Goal: Information Seeking & Learning: Learn about a topic

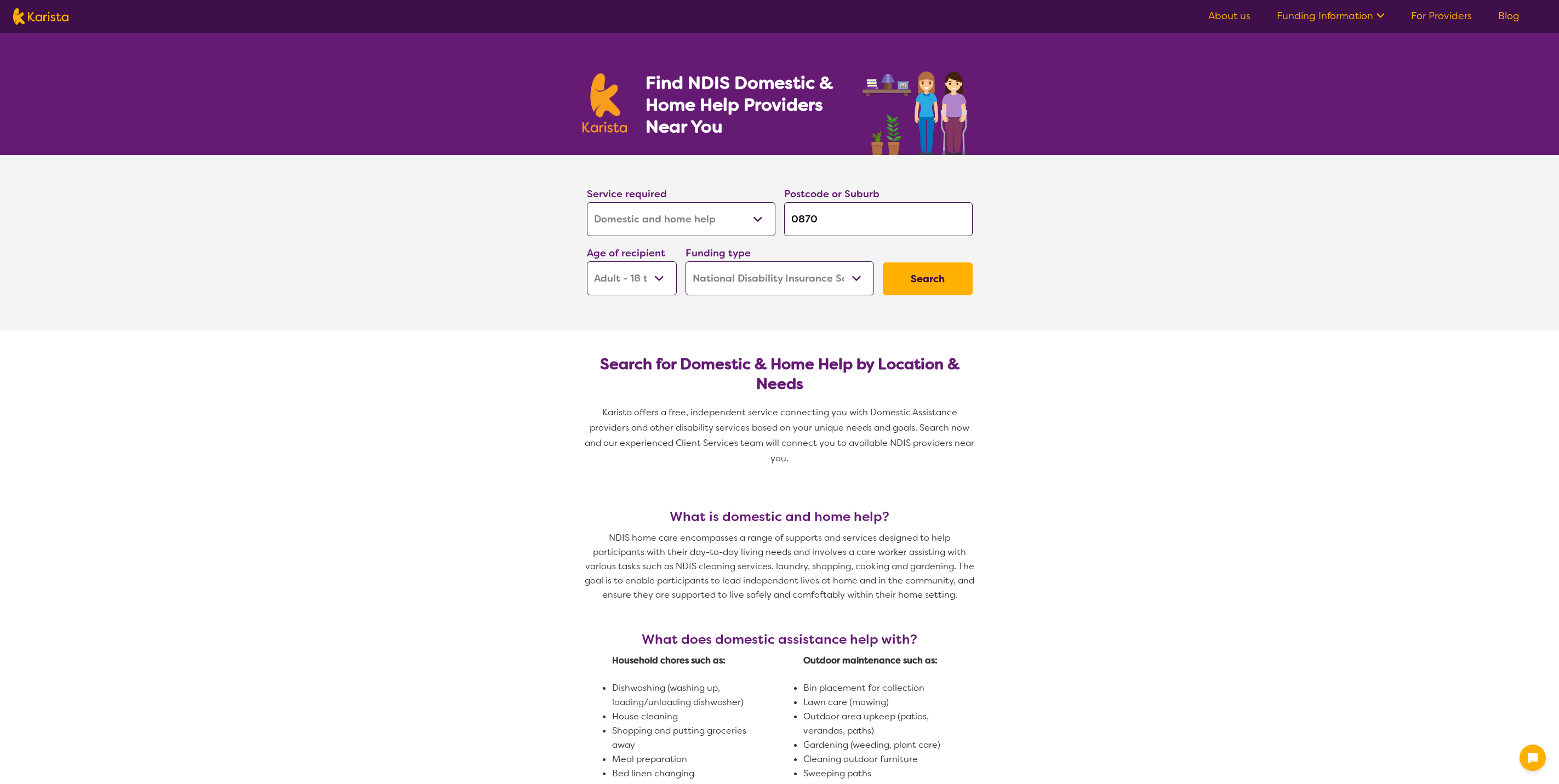
select select "Domestic and home help"
select select "AD"
select select "NDIS"
select select "Domestic and home help"
select select "AD"
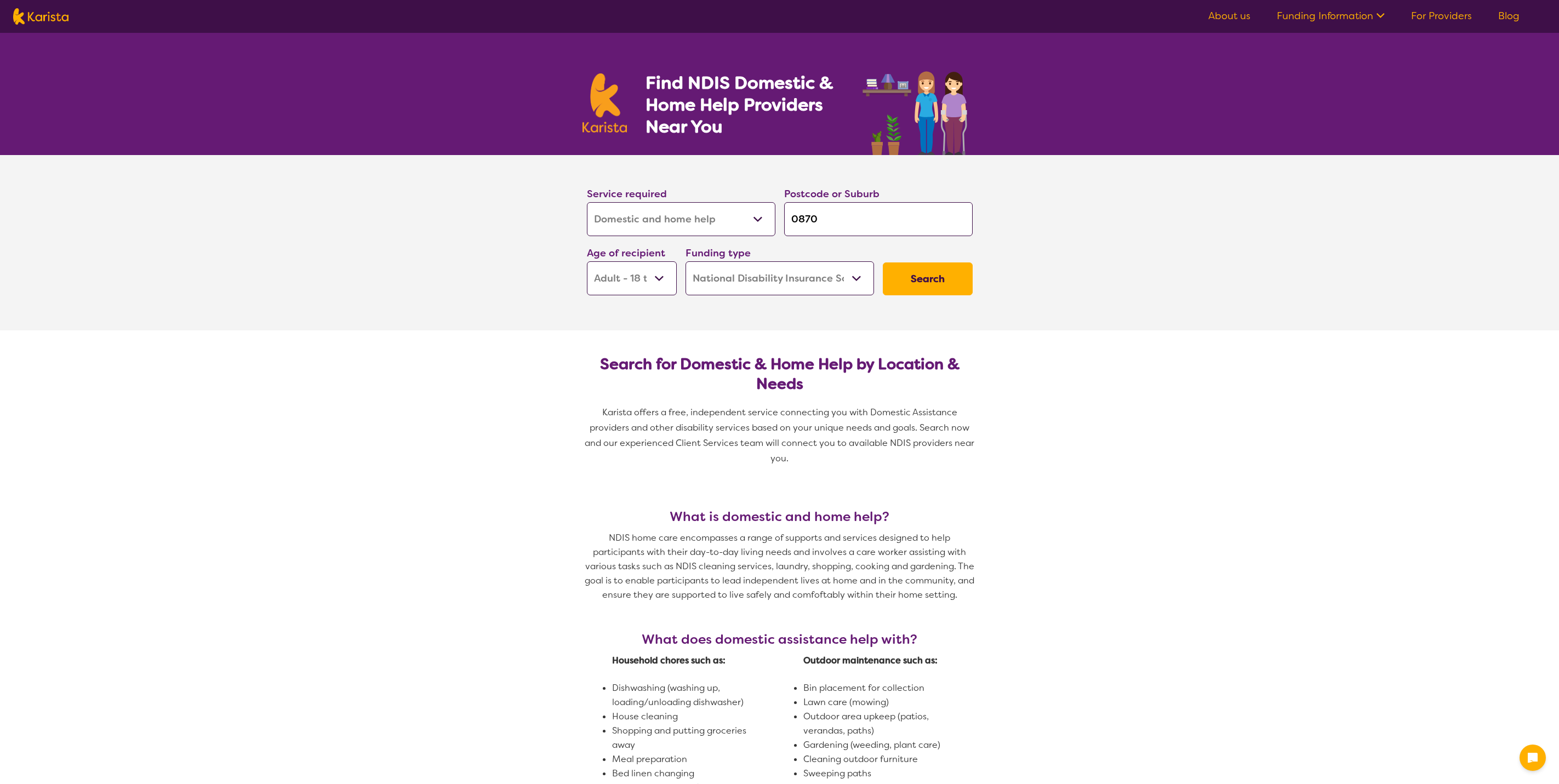
select select "NDIS"
click at [709, 220] on select "Allied Health Assistant Assessment ([MEDICAL_DATA] or [MEDICAL_DATA]) Behaviour…" at bounding box center [681, 219] width 188 height 34
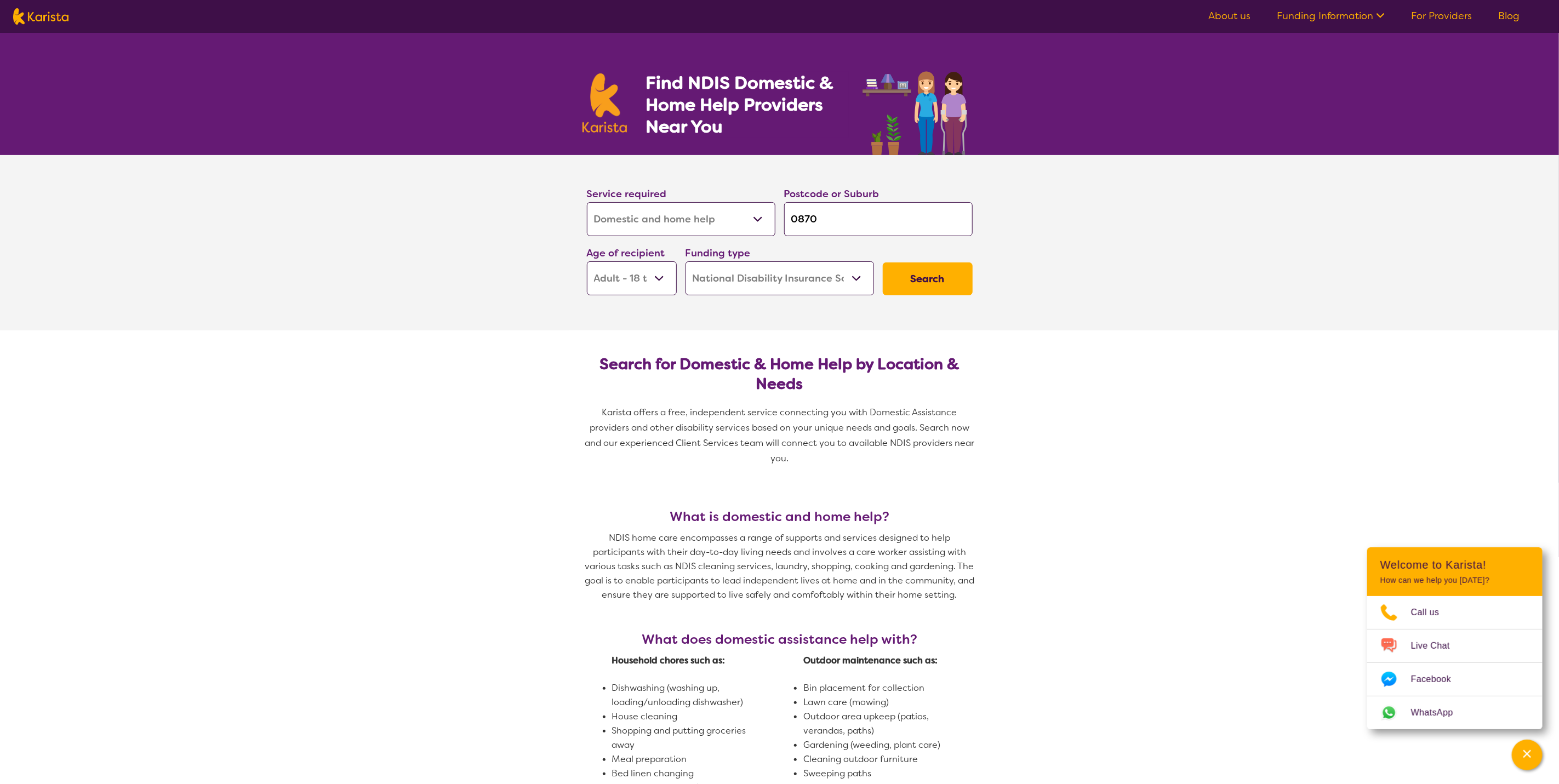
select select "[MEDICAL_DATA]"
click at [587, 202] on select "Allied Health Assistant Assessment ([MEDICAL_DATA] or [MEDICAL_DATA]) Behaviour…" at bounding box center [681, 219] width 188 height 34
select select "[MEDICAL_DATA]"
drag, startPoint x: 860, startPoint y: 209, endPoint x: 756, endPoint y: 203, distance: 104.2
click at [756, 203] on div "Service required Allied Health Assistant Assessment ([MEDICAL_DATA] or [MEDICAL…" at bounding box center [780, 241] width 395 height 119
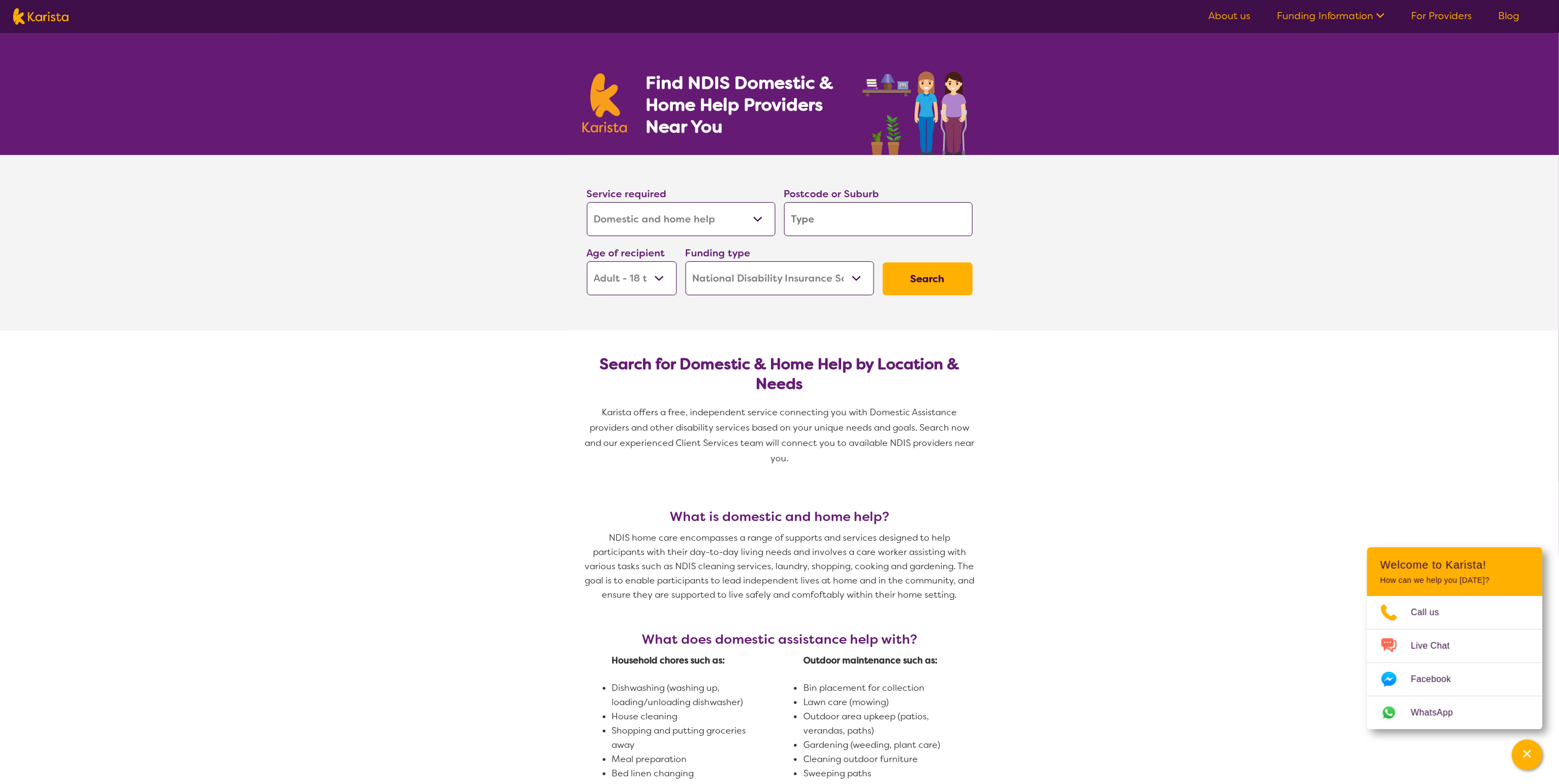
type input "d"
type input "da"
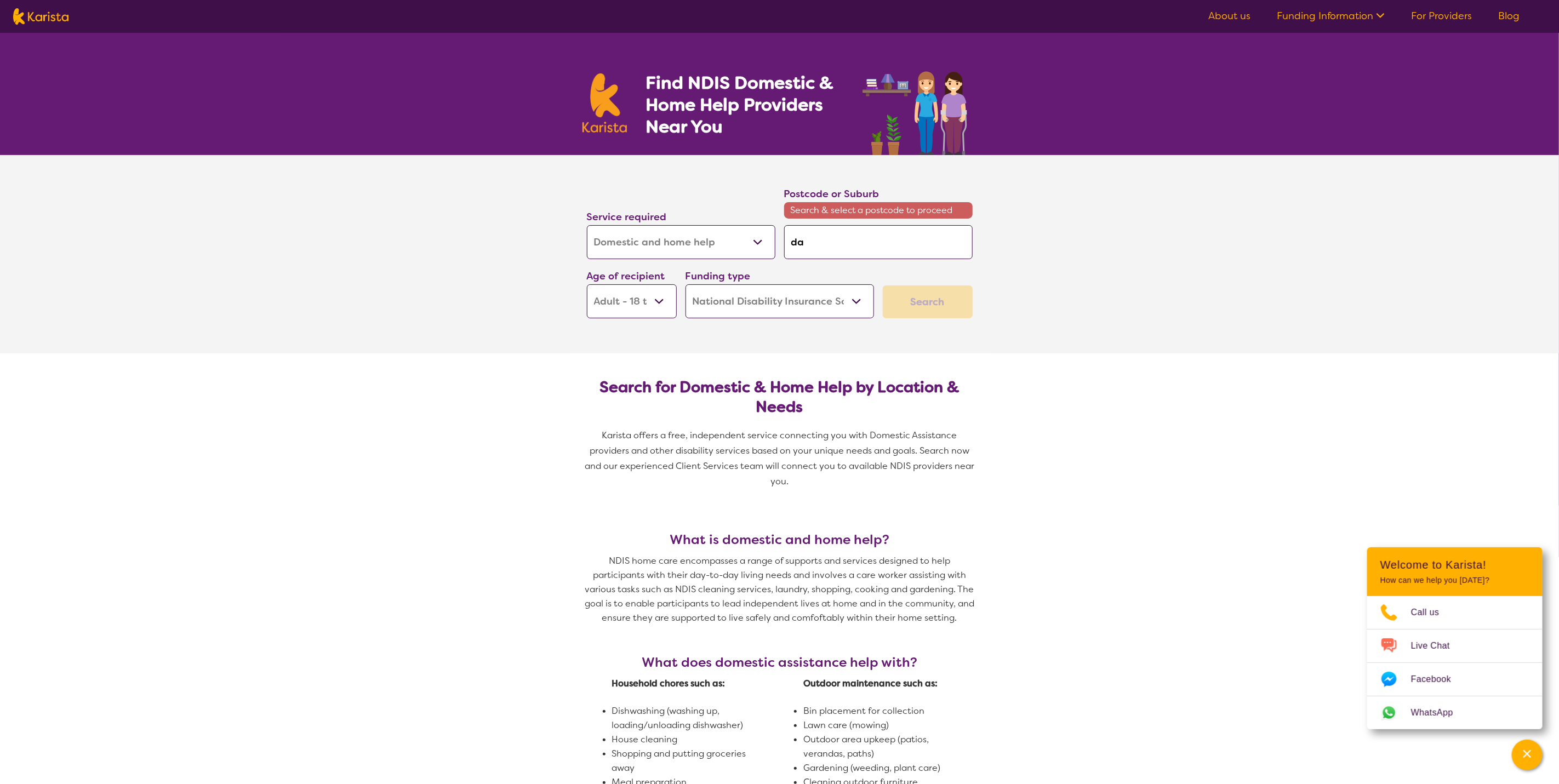
type input "dar"
type input "[PERSON_NAME]"
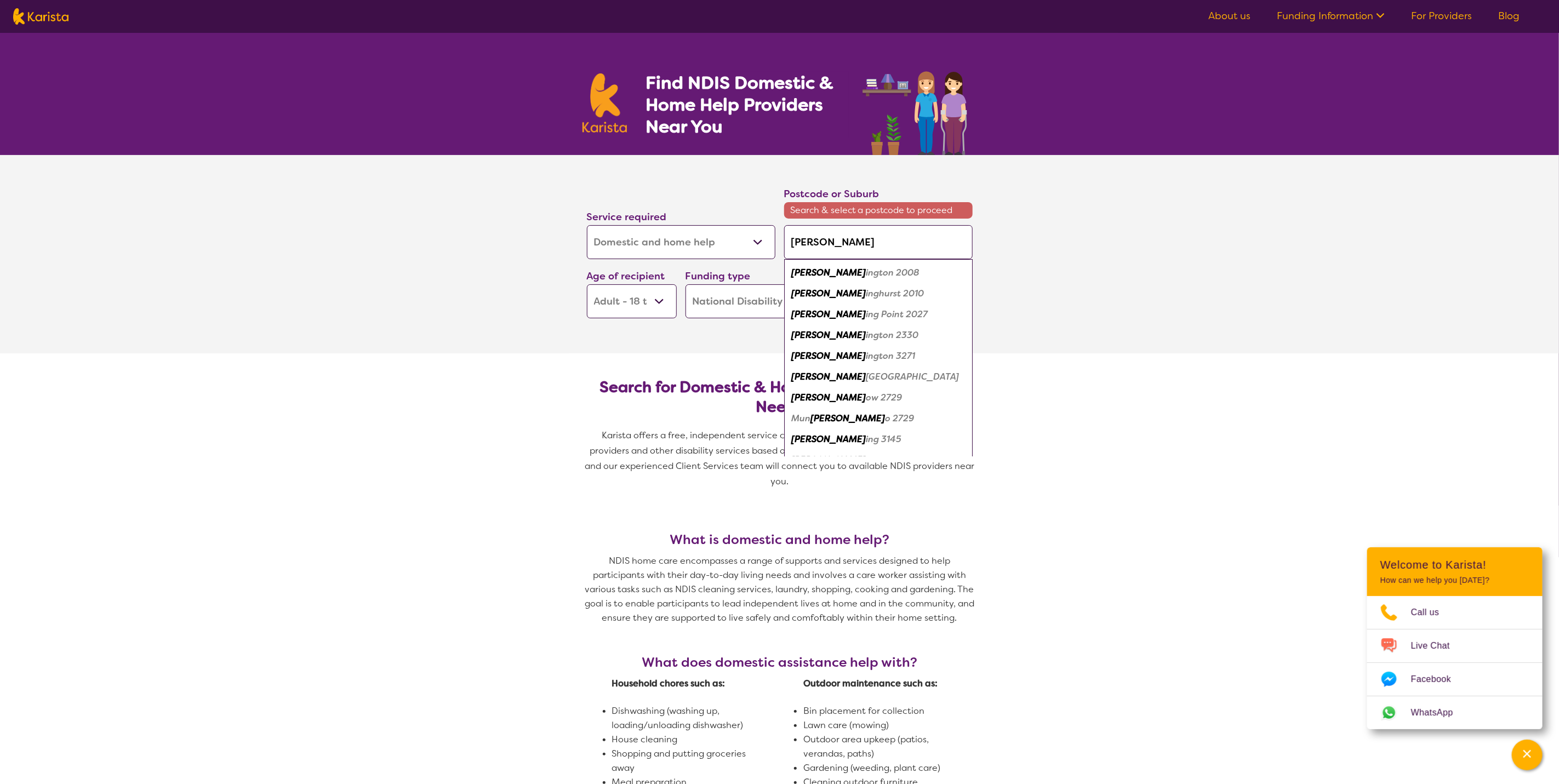
type input "[PERSON_NAME]"
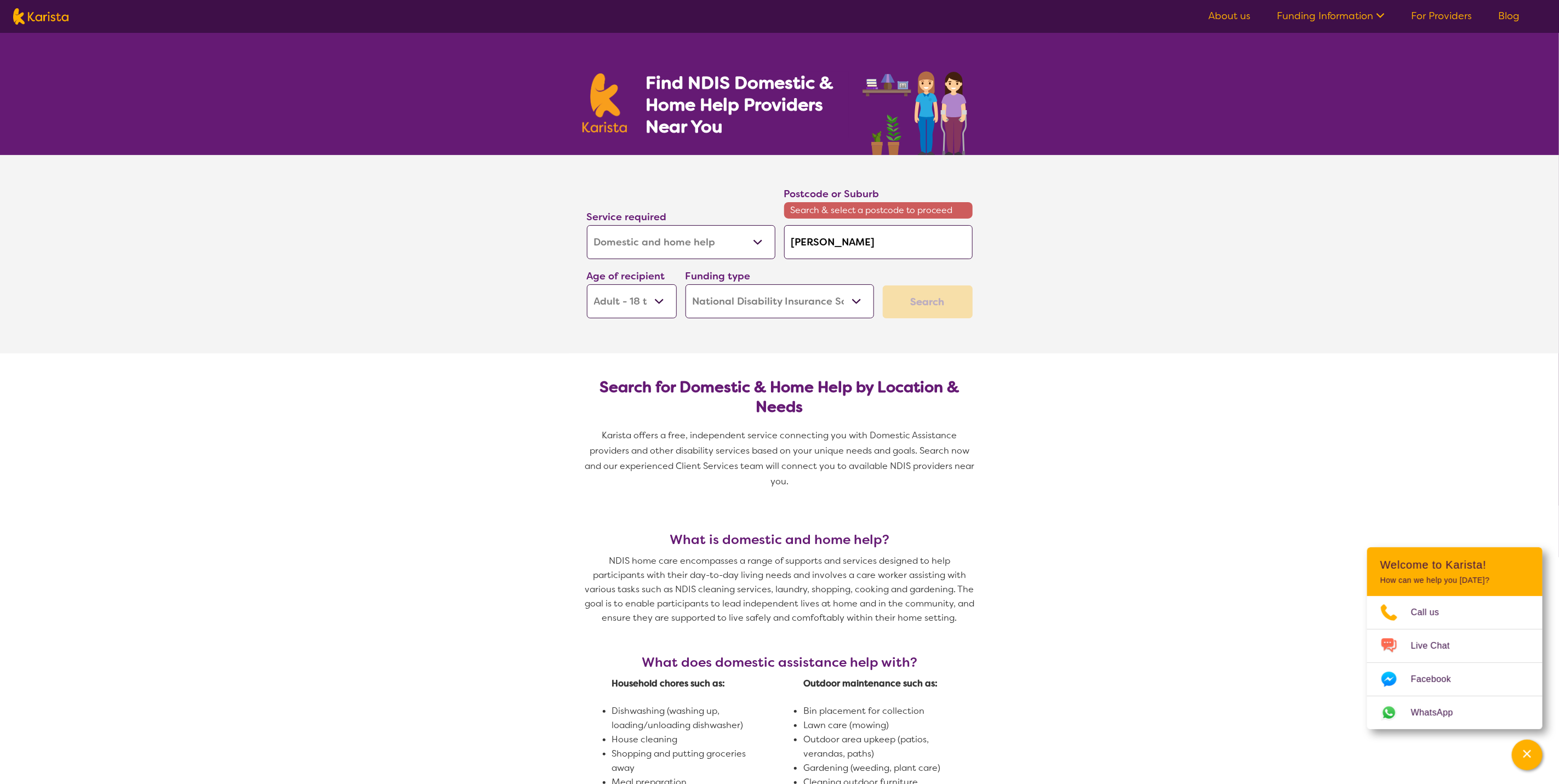
type input "[PERSON_NAME]"
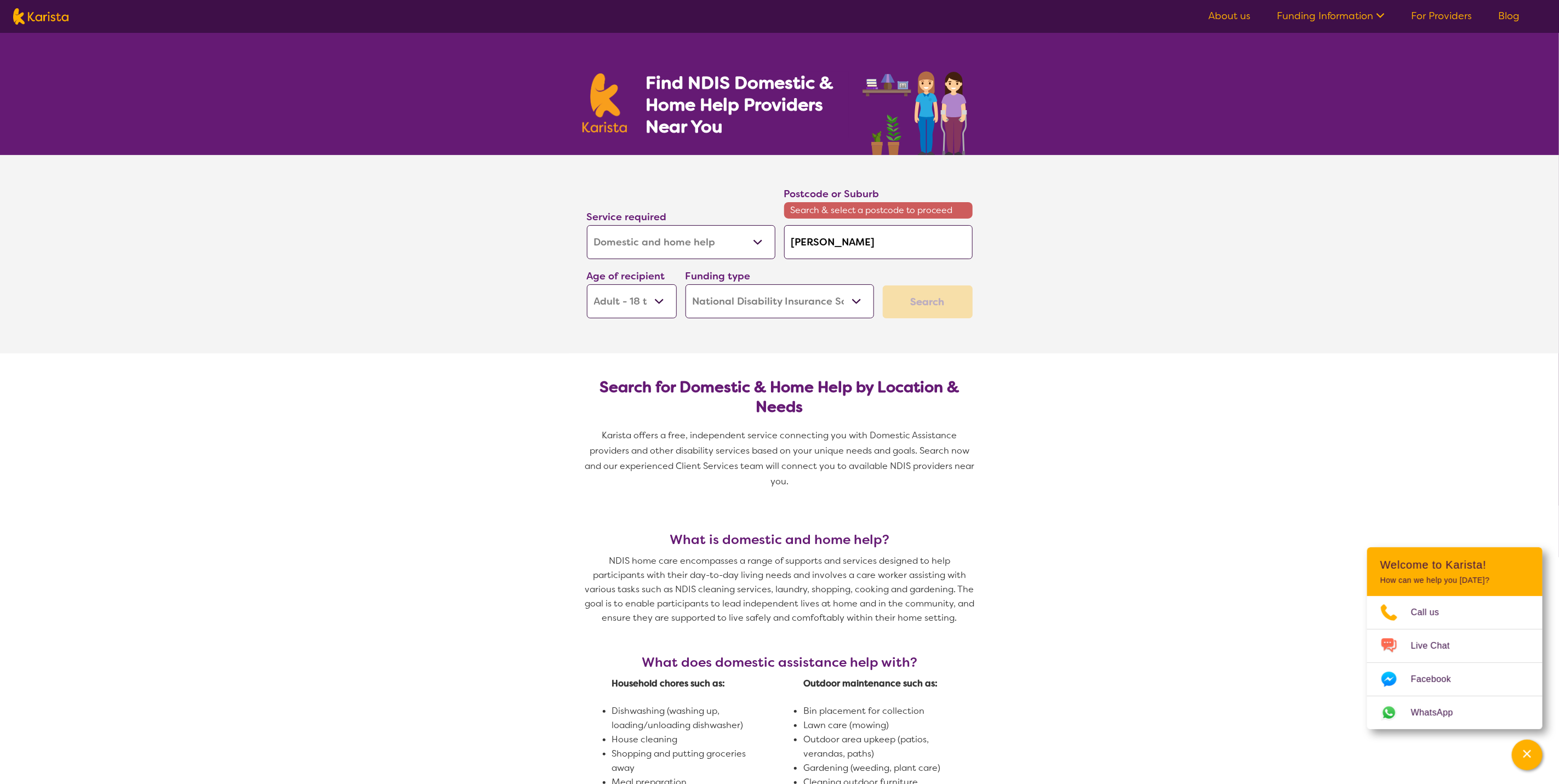
type input "[PERSON_NAME]"
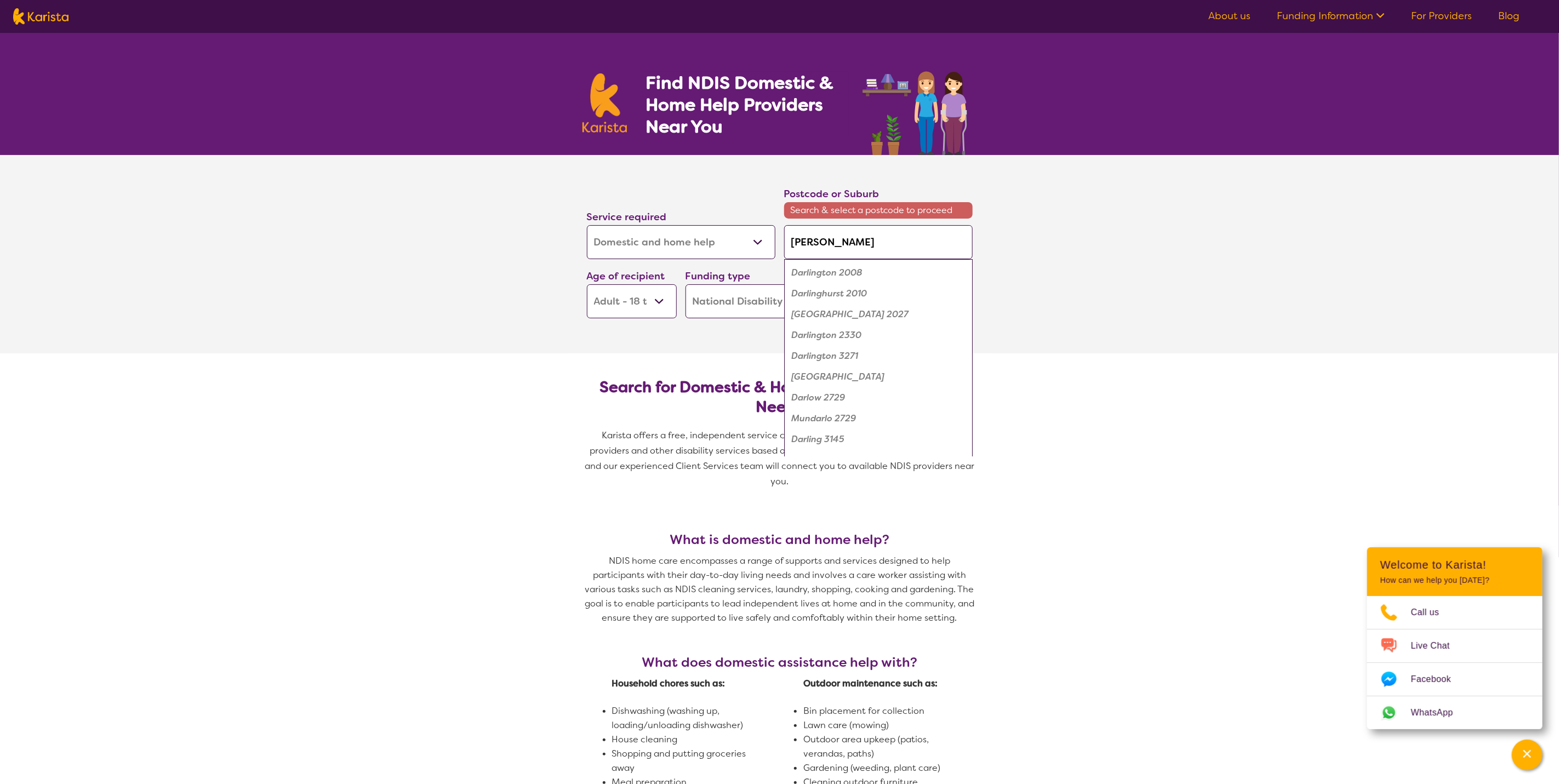
type input "[PERSON_NAME]"
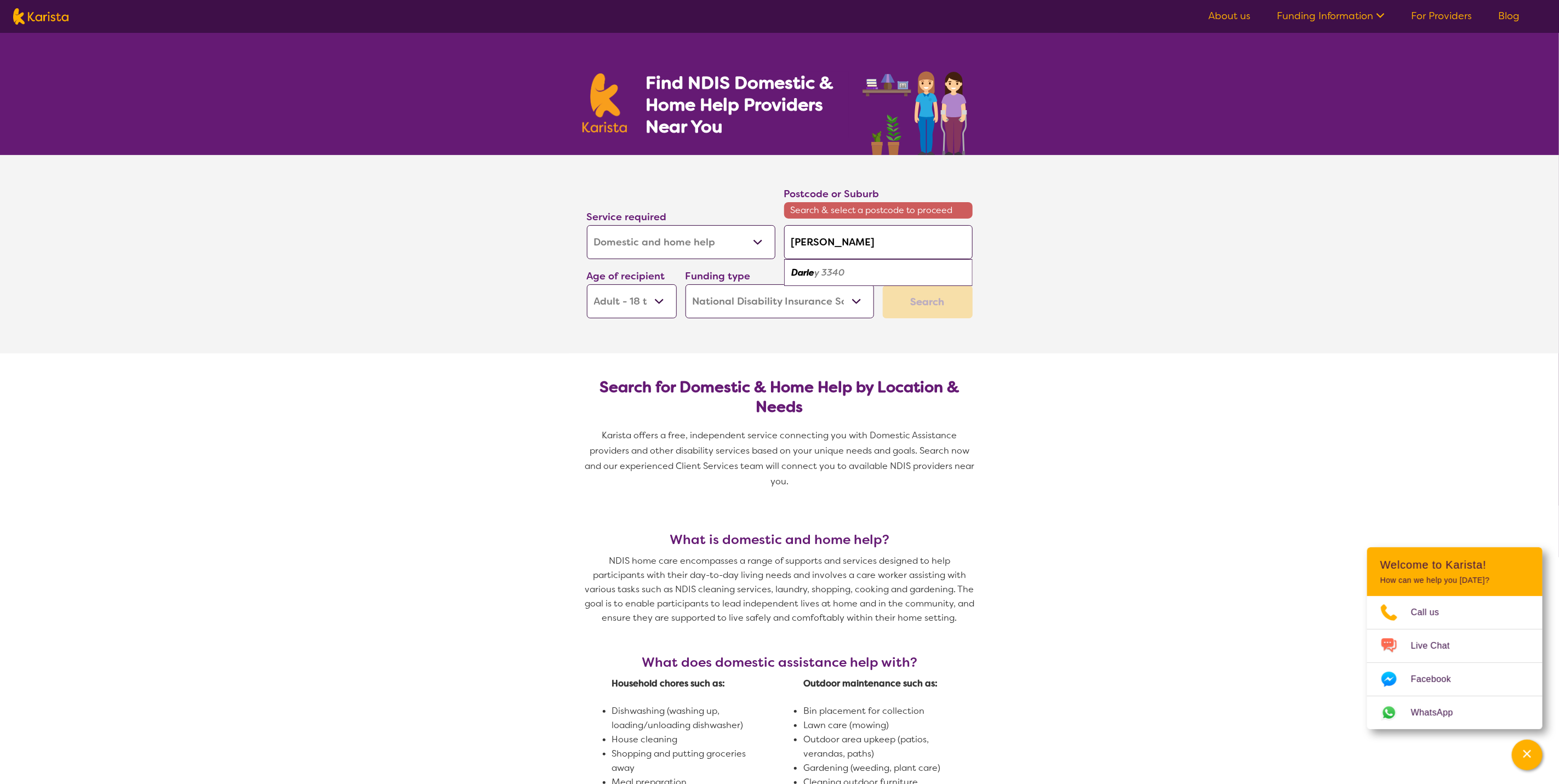
type input "[PERSON_NAME]"
click at [868, 269] on div "Darley 3340" at bounding box center [878, 273] width 178 height 21
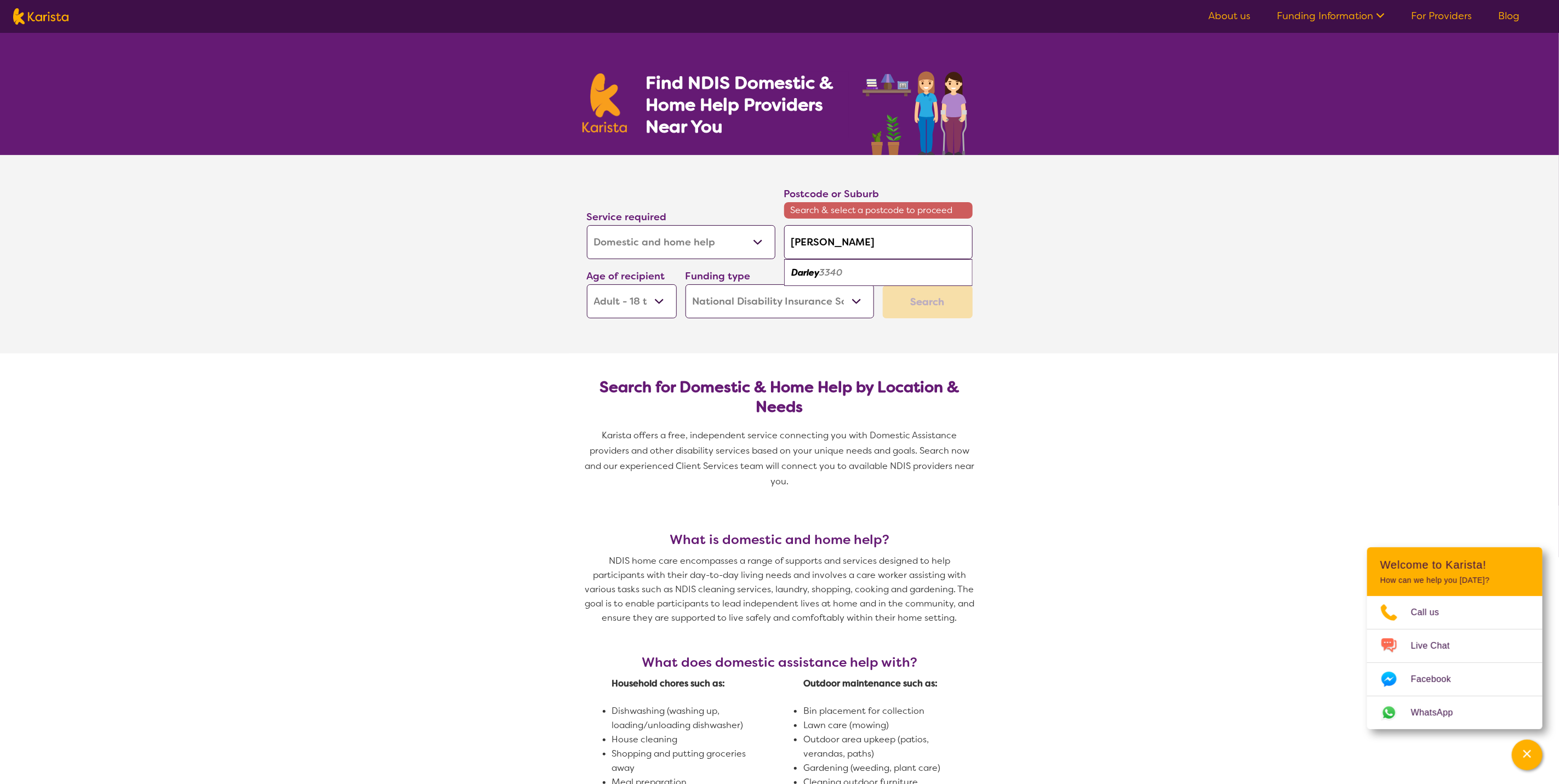
type input "3340"
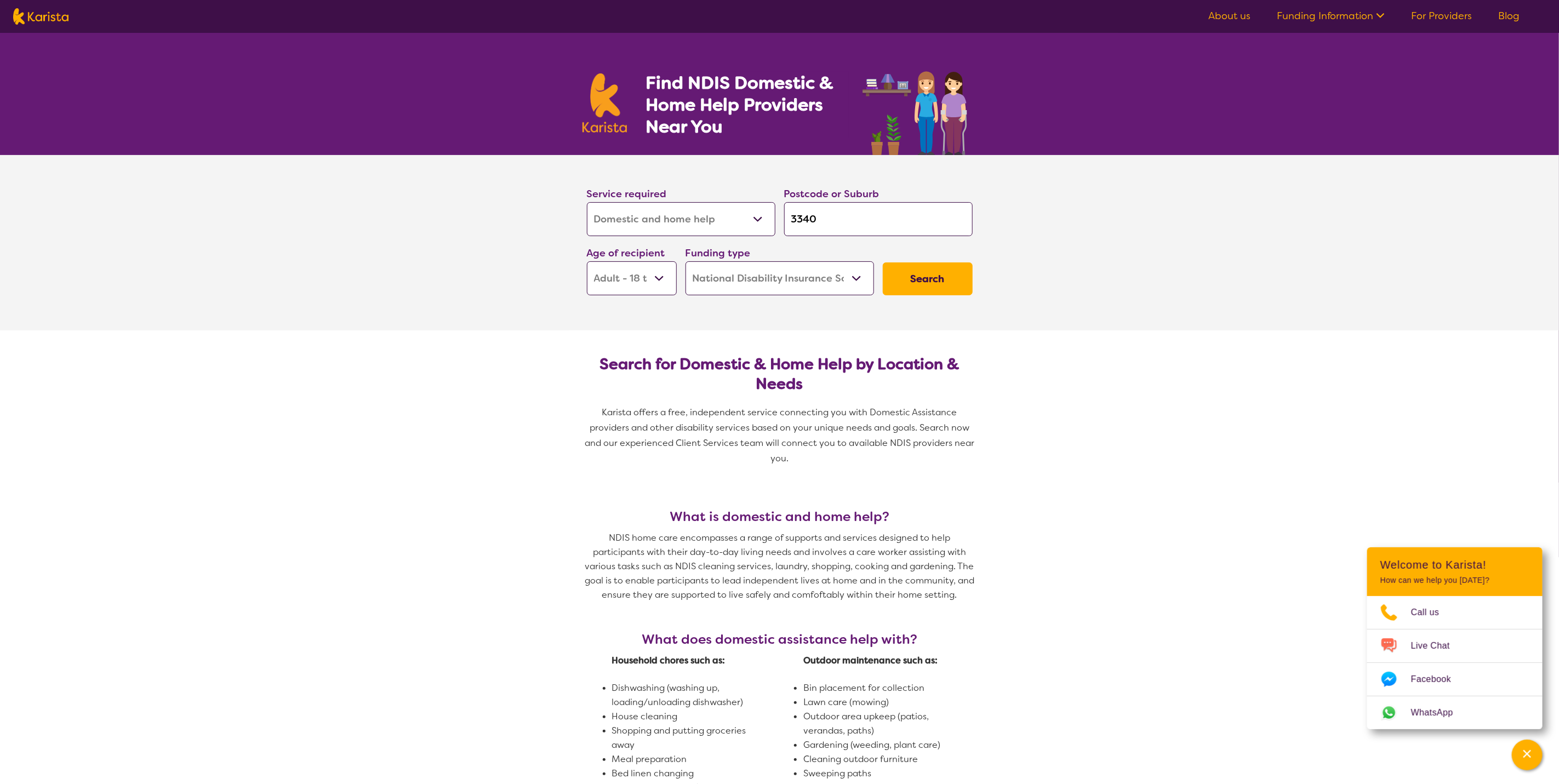
click at [671, 280] on select "Early Childhood - 0 to 9 Child - 10 to 11 Adolescent - 12 to 17 Adult - 18 to 6…" at bounding box center [631, 278] width 90 height 34
click at [587, 262] on select "Early Childhood - 0 to 9 Child - 10 to 11 Adolescent - 12 to 17 Adult - 18 to 6…" at bounding box center [631, 278] width 90 height 34
click at [940, 282] on button "Search" at bounding box center [928, 278] width 90 height 33
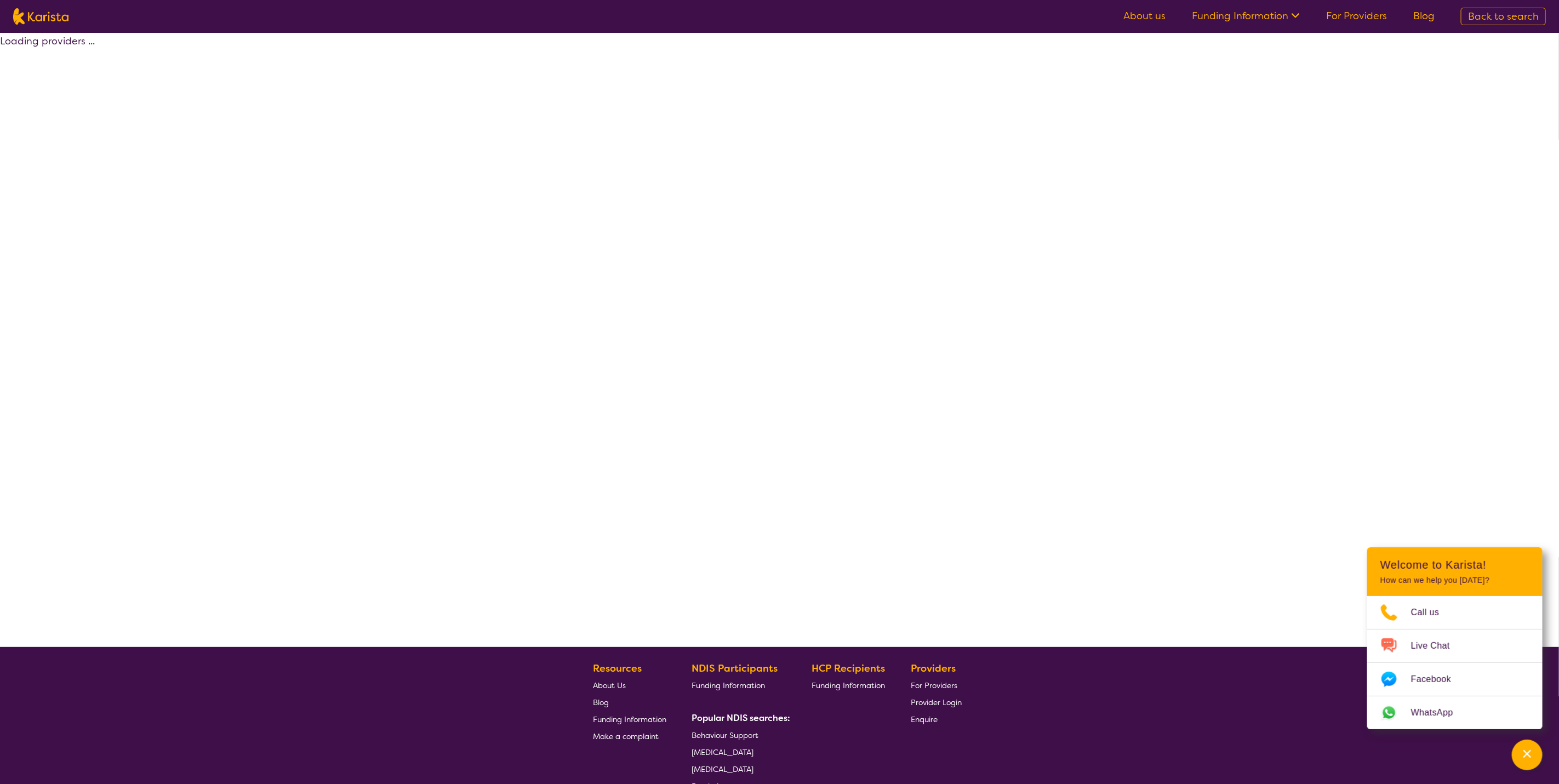
select select "by_score"
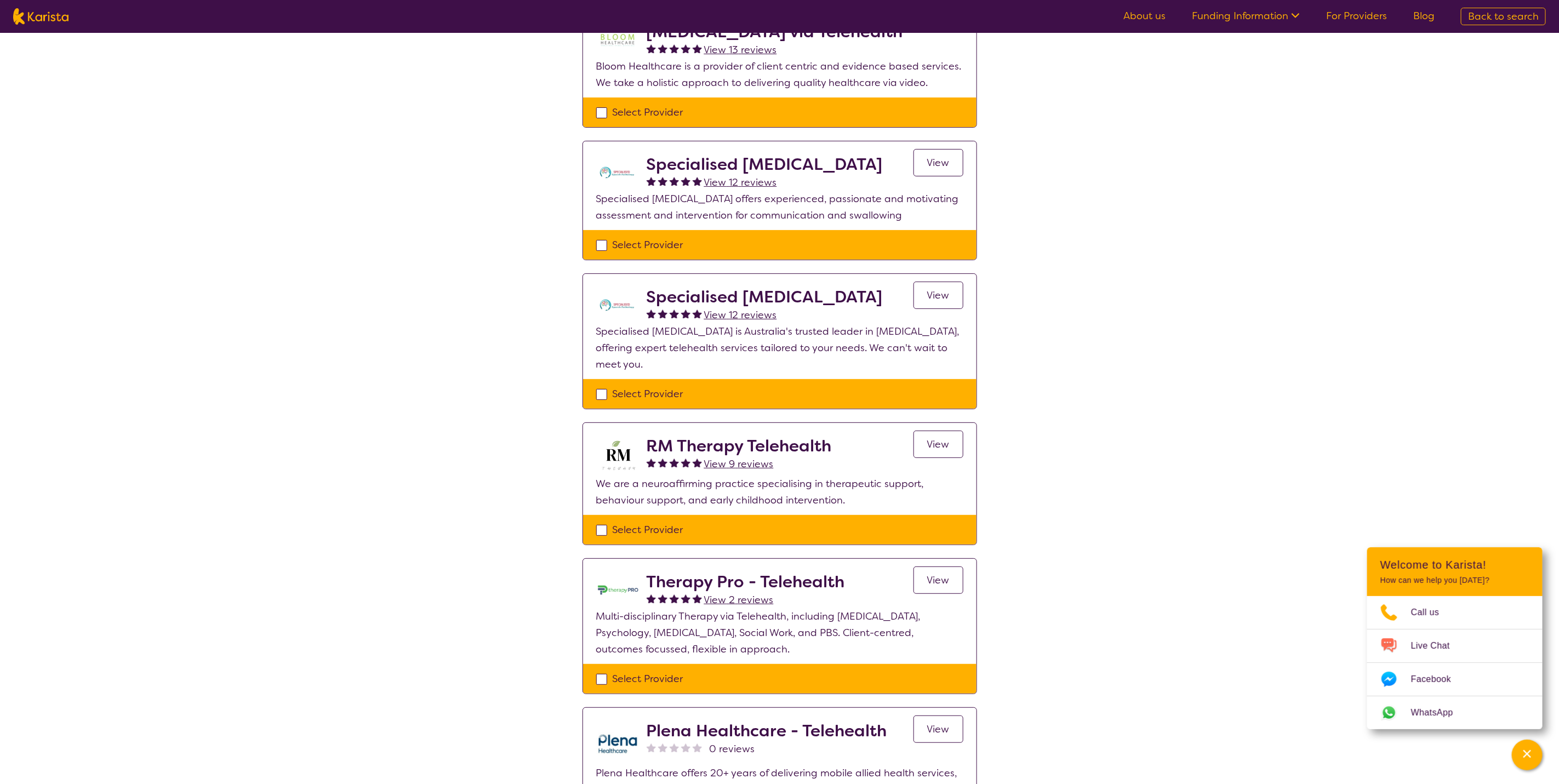
scroll to position [82, 0]
